Goal: Transaction & Acquisition: Purchase product/service

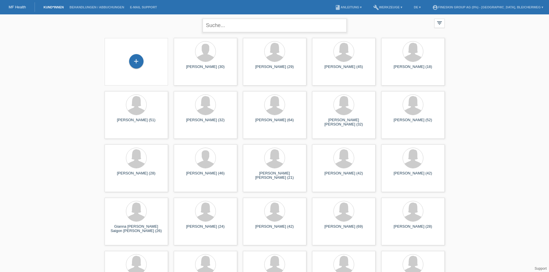
click at [257, 26] on input "text" at bounding box center [275, 26] width 144 height 14
type input "theis"
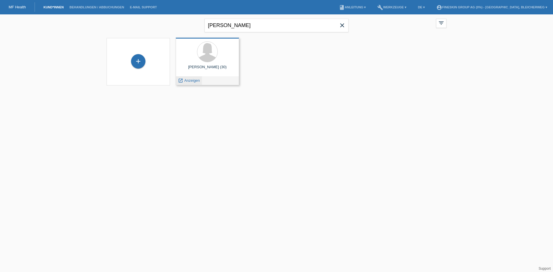
click at [192, 80] on span "Anzeigen" at bounding box center [192, 80] width 16 height 4
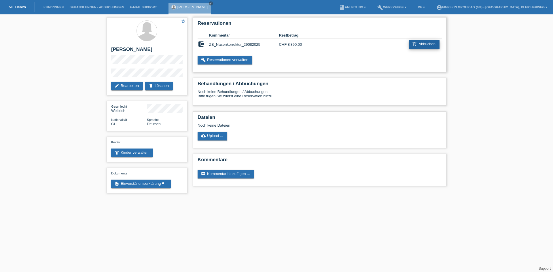
click at [422, 42] on link "add_shopping_cart Abbuchen" at bounding box center [424, 44] width 31 height 9
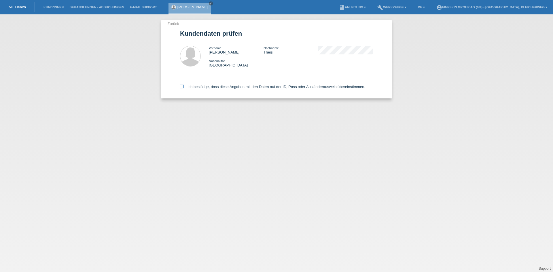
click at [181, 86] on icon at bounding box center [182, 87] width 4 height 4
click at [181, 86] on input "Ich bestätige, dass diese Angaben mit den Daten auf der ID, Pass oder Ausländer…" at bounding box center [182, 87] width 4 height 4
checkbox input "true"
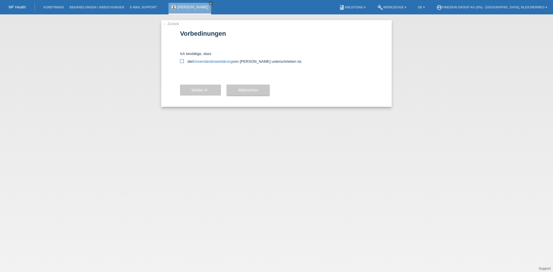
click at [182, 62] on icon at bounding box center [182, 61] width 4 height 4
click at [182, 62] on input "die Einverständniserklärung von der Kundin unterschrieben ist." at bounding box center [182, 61] width 4 height 4
checkbox input "true"
click at [193, 91] on span "Weiter arrow_forward" at bounding box center [201, 90] width 18 height 5
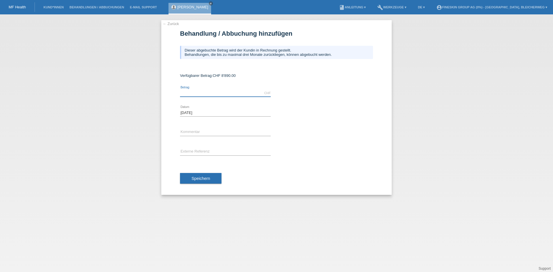
click at [208, 92] on input "text" at bounding box center [225, 93] width 91 height 7
type input "8890.00"
click at [212, 130] on input "text" at bounding box center [225, 132] width 91 height 7
type input "ZB_Nasenkorrektur_15102025"
click at [208, 178] on span "Speichern" at bounding box center [201, 178] width 18 height 5
